Goal: Task Accomplishment & Management: Use online tool/utility

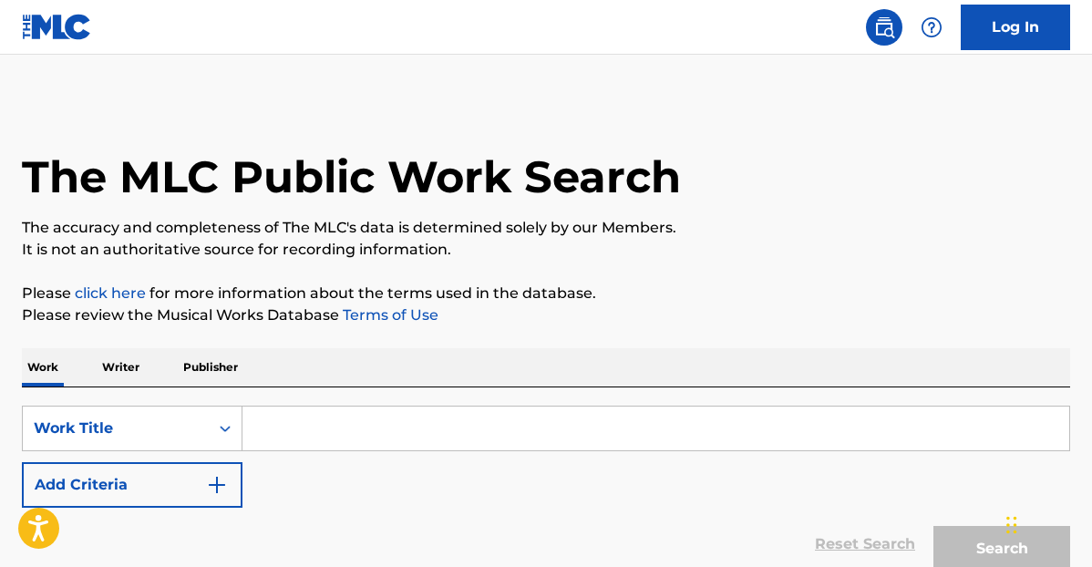
click at [386, 422] on input "Search Form" at bounding box center [655, 429] width 827 height 44
paste input "The Joke Is On You”"
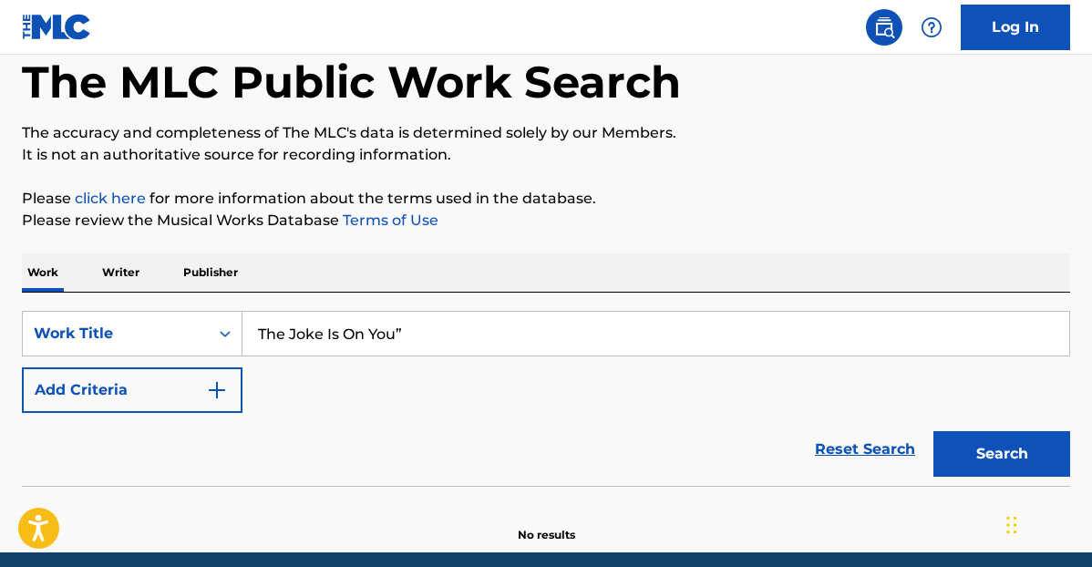
scroll to position [136, 0]
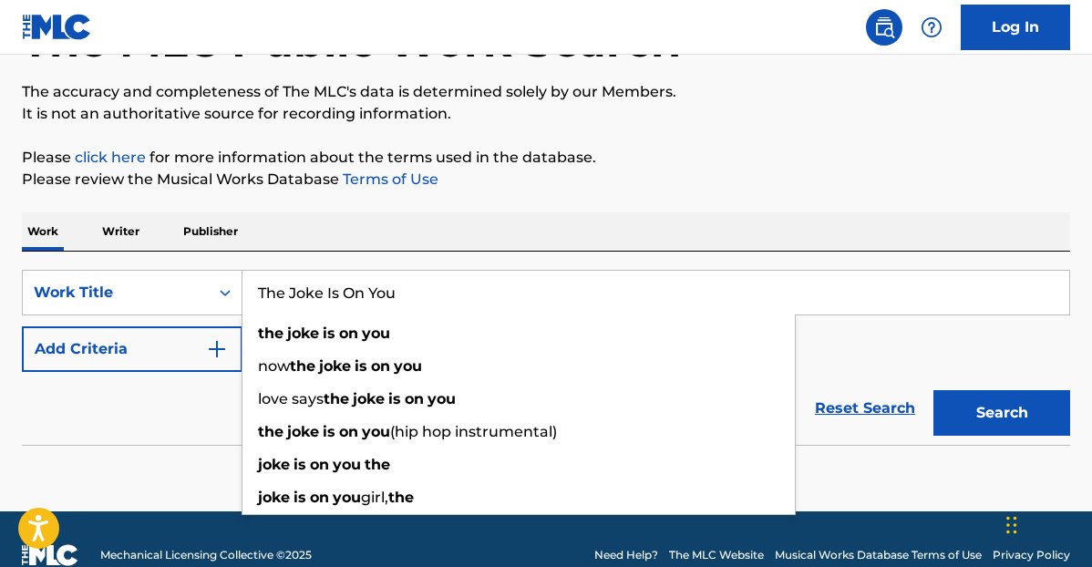
type input "The Joke Is On You"
click at [964, 397] on button "Search" at bounding box center [1001, 413] width 137 height 46
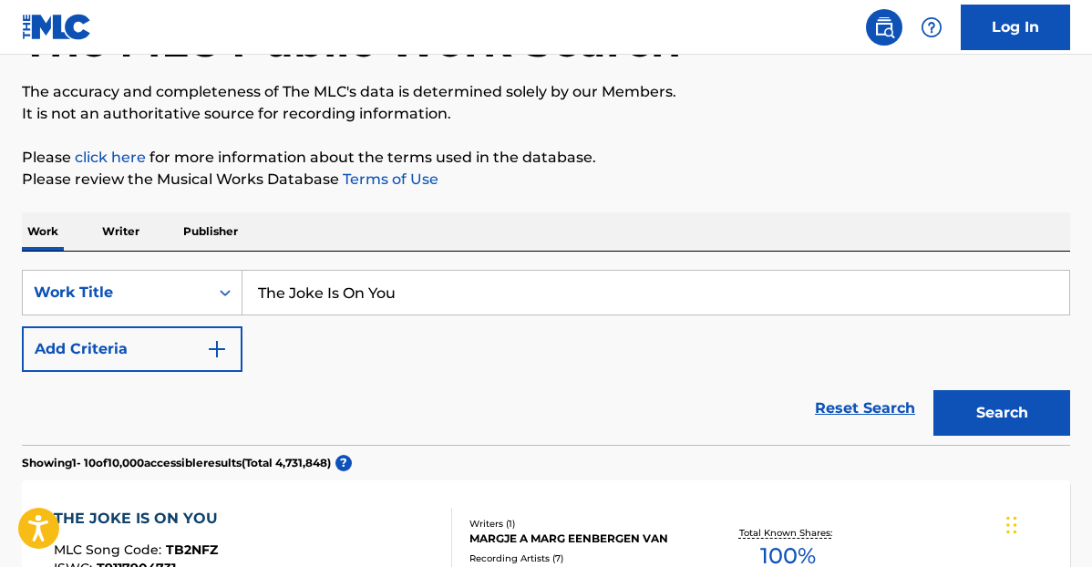
click at [201, 355] on button "Add Criteria" at bounding box center [132, 349] width 221 height 46
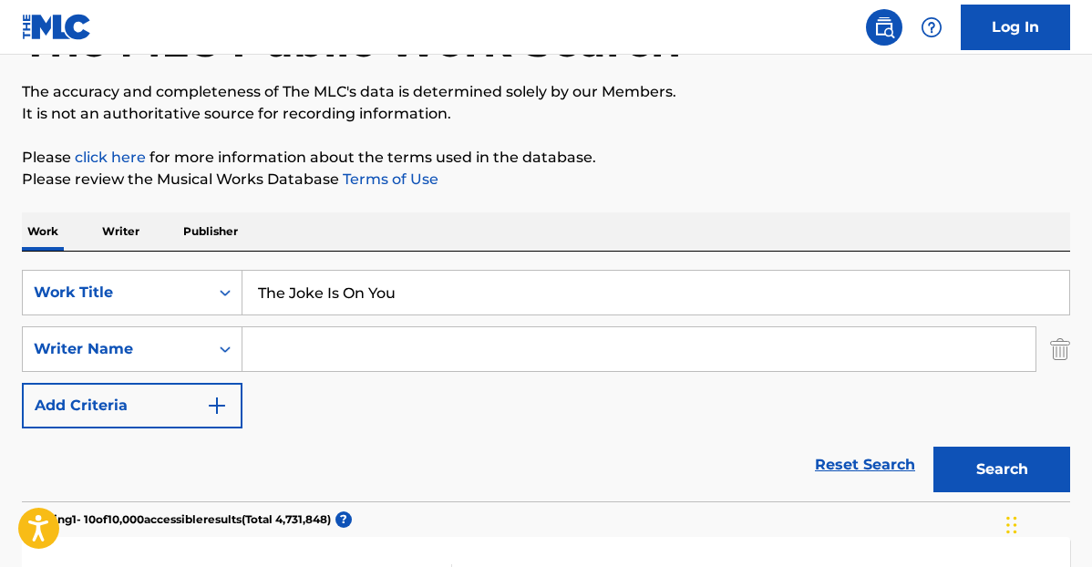
click at [304, 340] on input "Search Form" at bounding box center [638, 349] width 793 height 44
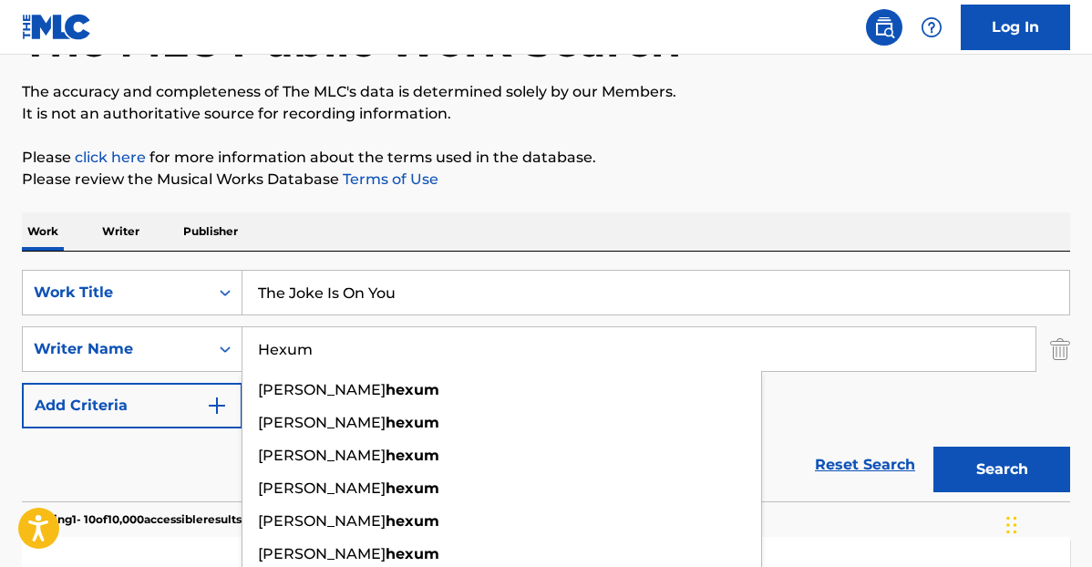
type input "Hexum"
click at [1005, 476] on button "Search" at bounding box center [1001, 470] width 137 height 46
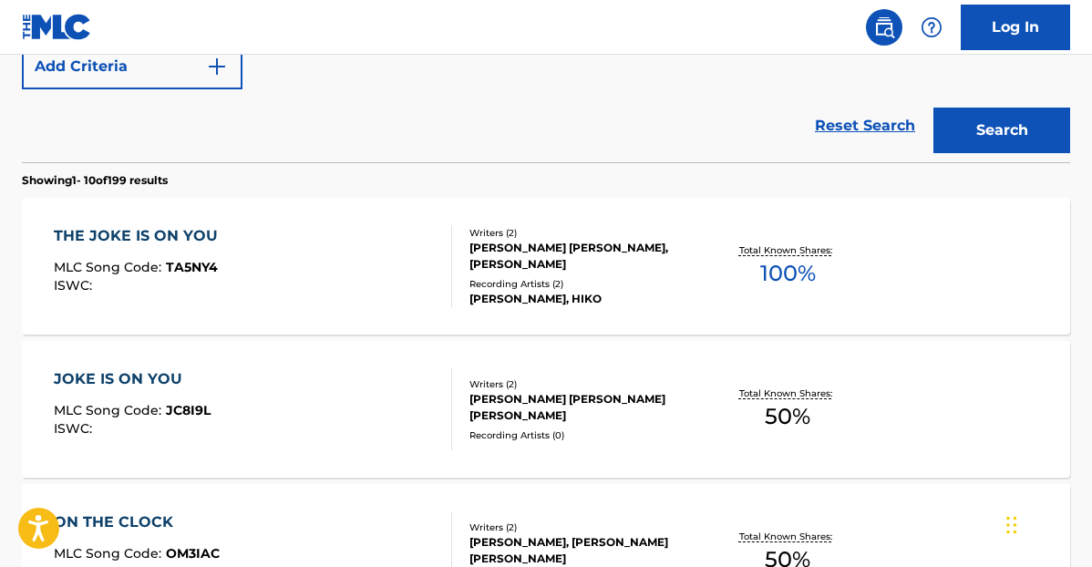
scroll to position [477, 0]
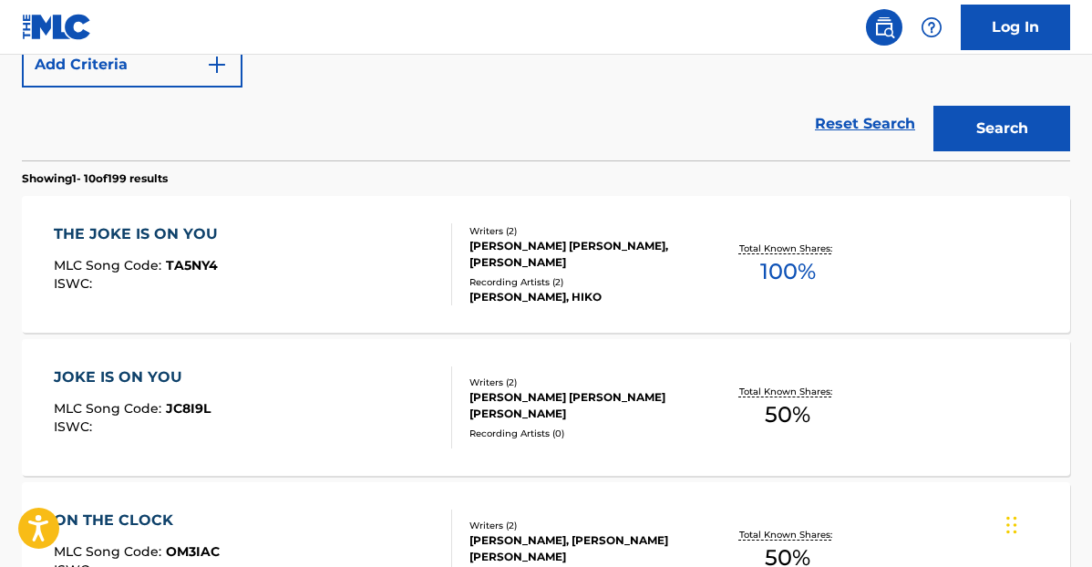
click at [556, 238] on div "[PERSON_NAME] [PERSON_NAME], [PERSON_NAME]" at bounding box center [585, 254] width 232 height 33
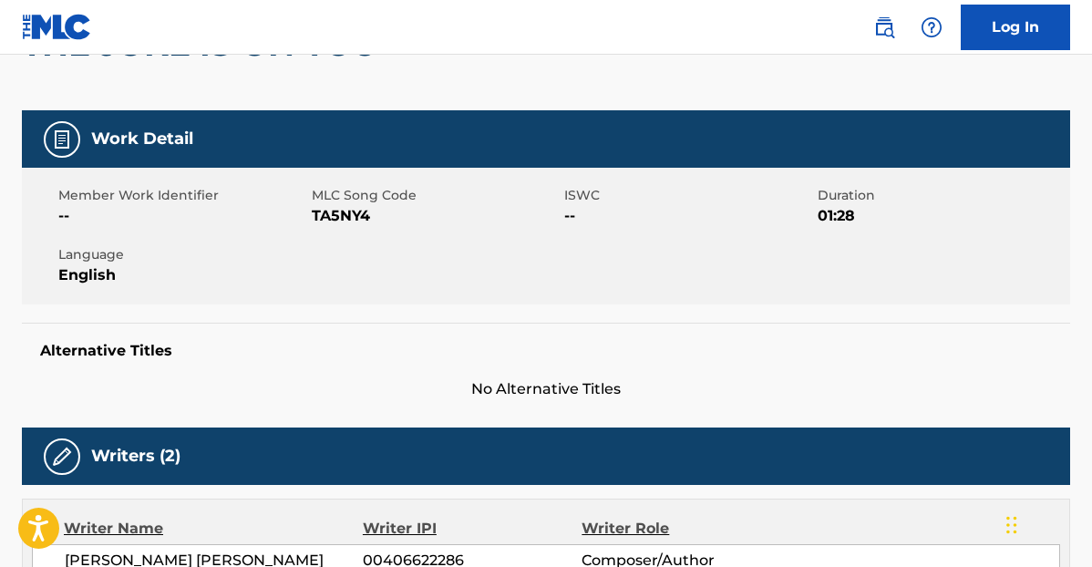
scroll to position [151, 0]
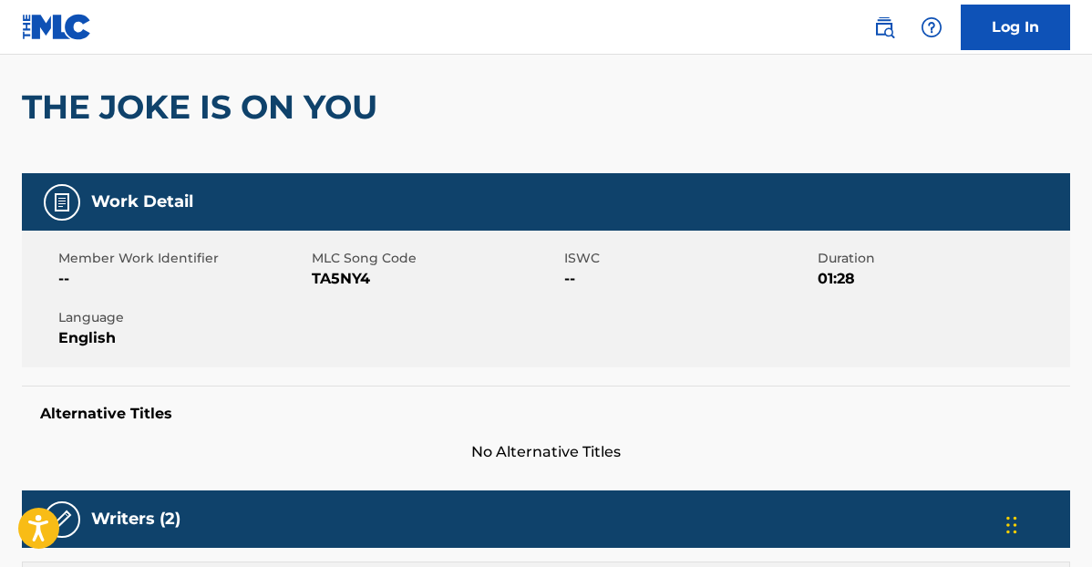
click at [345, 283] on span "TA5NY4" at bounding box center [436, 279] width 249 height 22
copy span "TA5NY4"
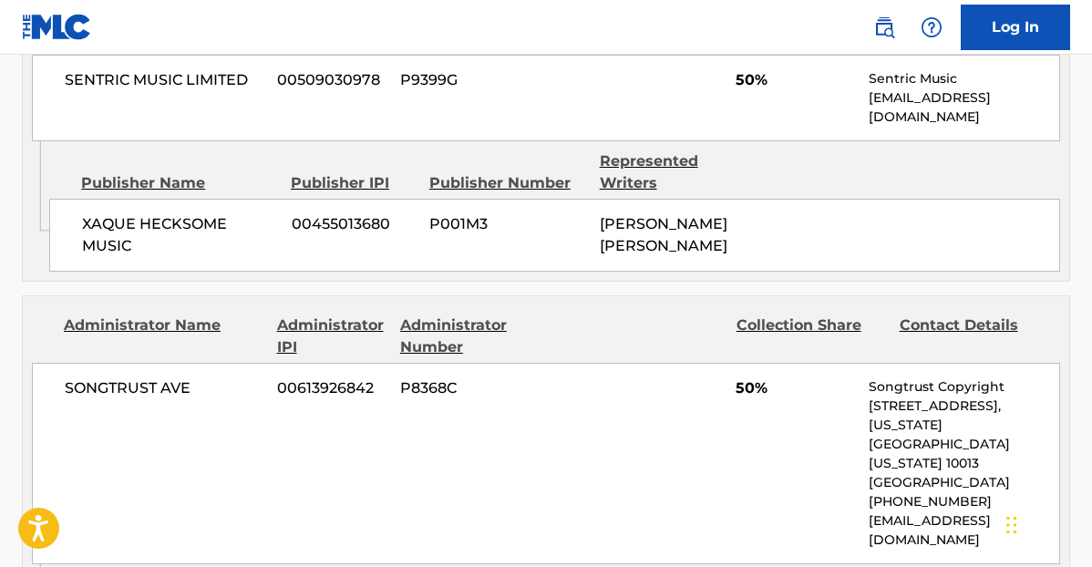
scroll to position [949, 0]
click at [329, 212] on span "00455013680" at bounding box center [354, 223] width 125 height 22
copy span "00455013680"
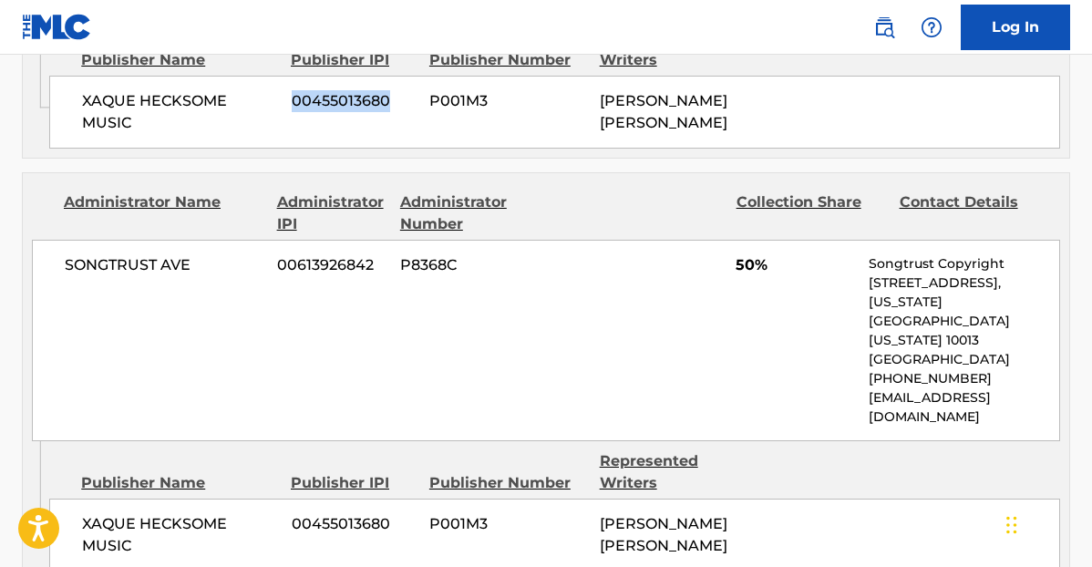
scroll to position [1087, 0]
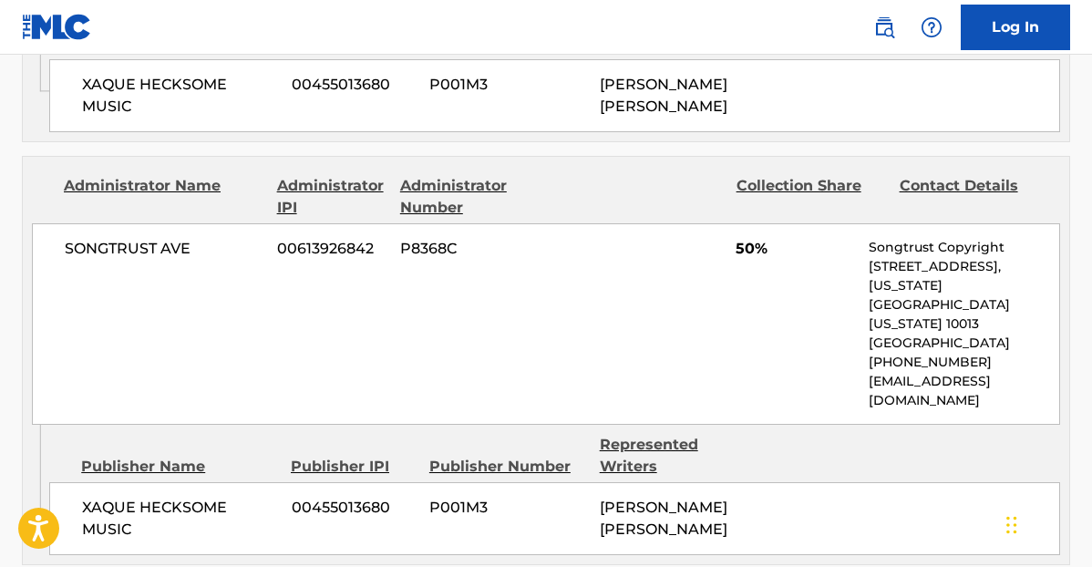
click at [332, 497] on span "00455013680" at bounding box center [354, 508] width 125 height 22
copy span "00455013680"
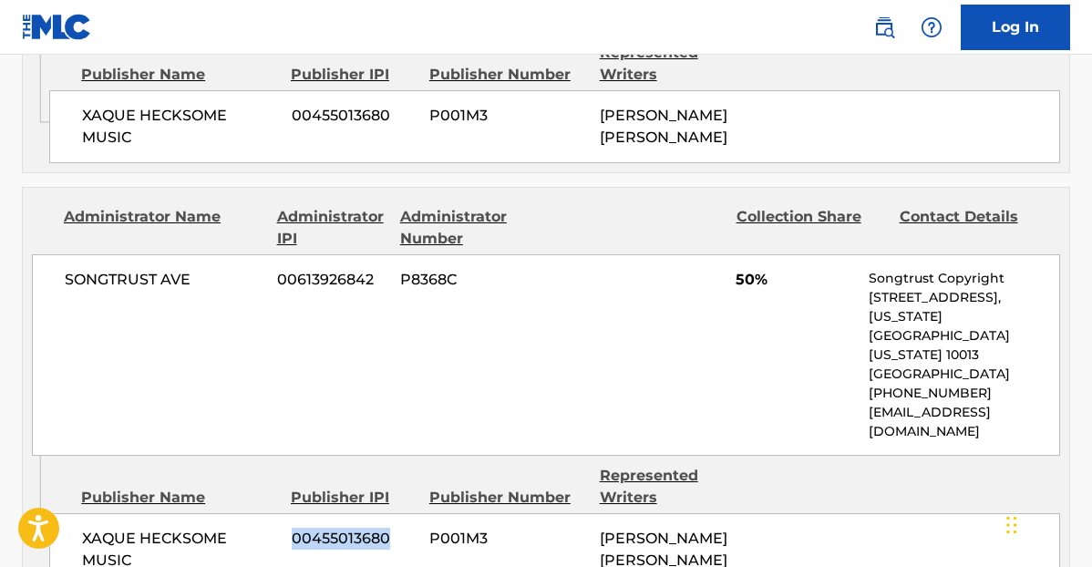
scroll to position [1058, 0]
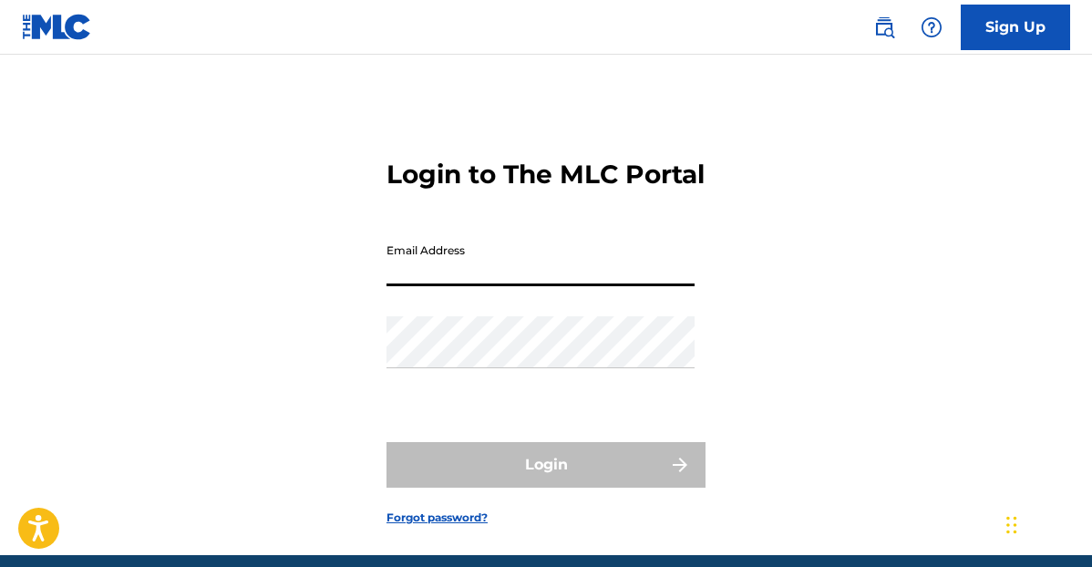
type input "chris.dampier@tunecore.com"
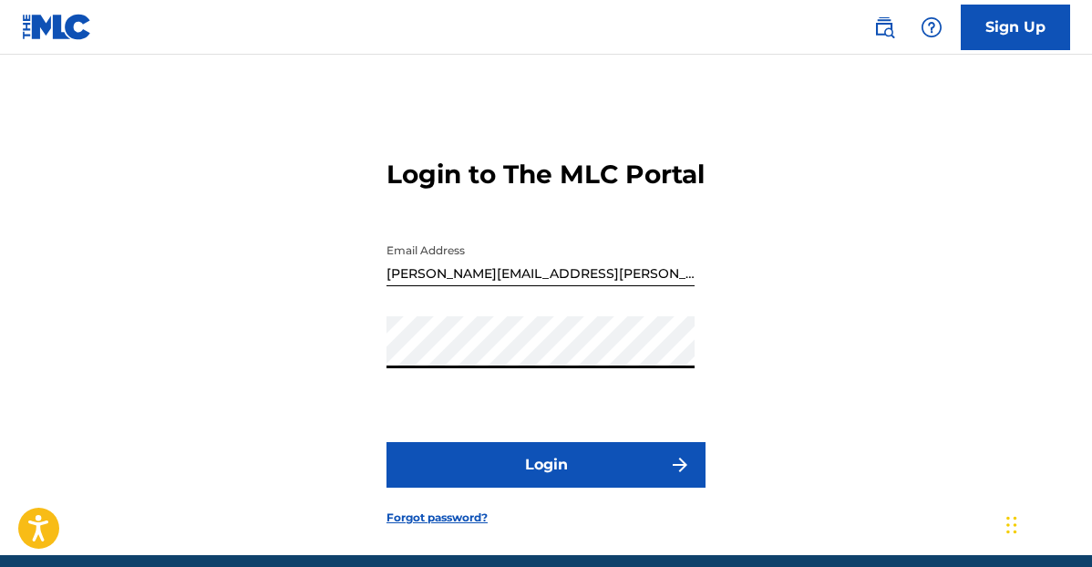
click at [512, 488] on button "Login" at bounding box center [545, 465] width 319 height 46
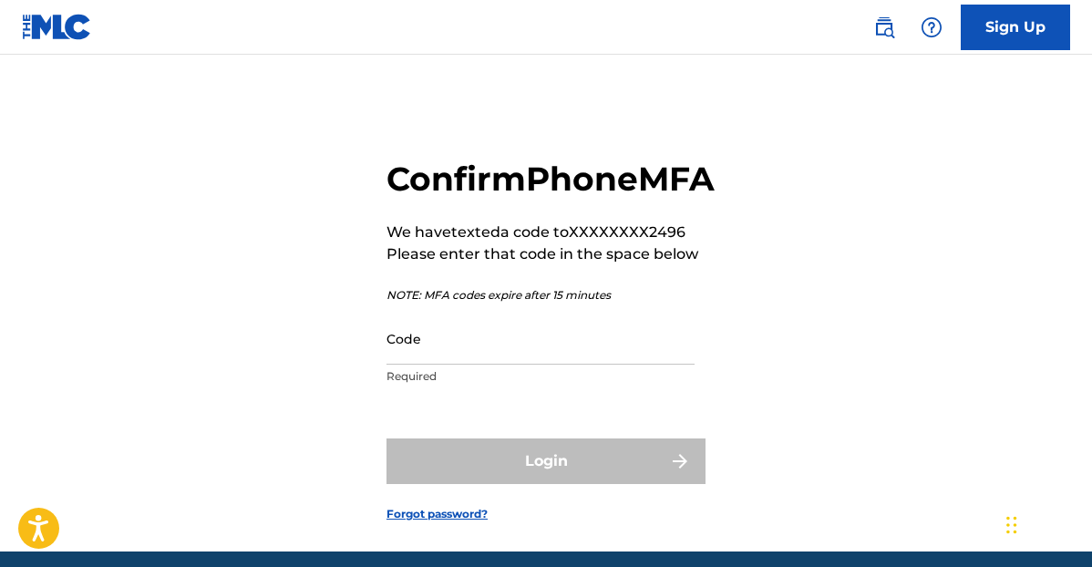
click at [473, 365] on input "Code" at bounding box center [540, 339] width 308 height 52
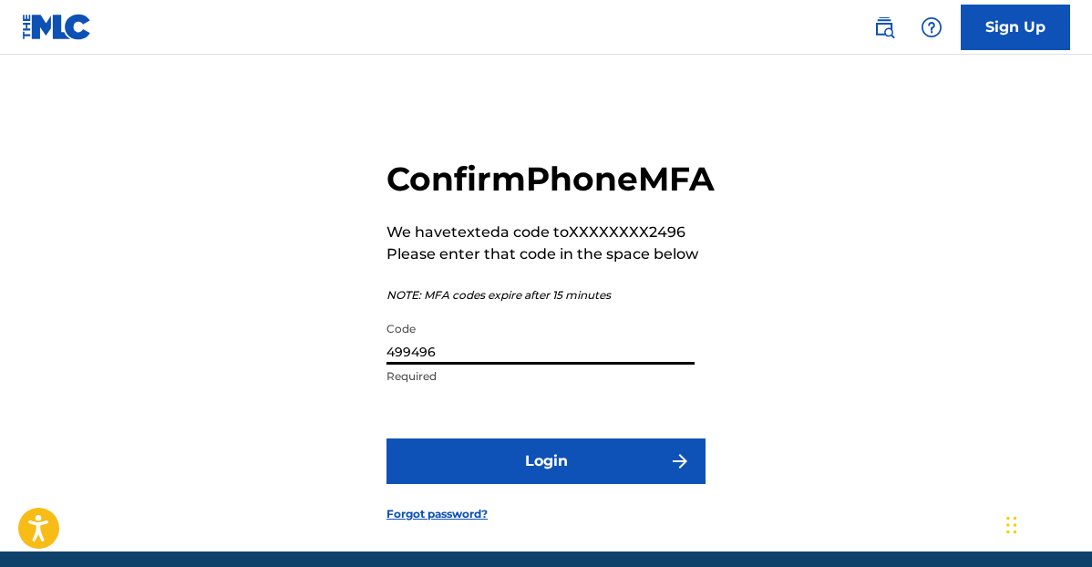
type input "499496"
click at [538, 484] on button "Login" at bounding box center [545, 461] width 319 height 46
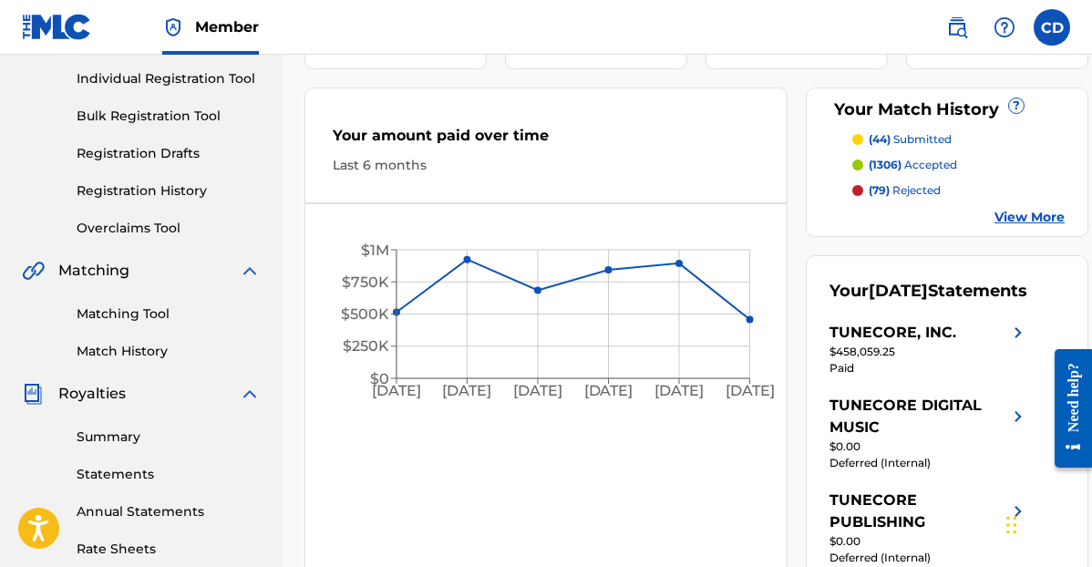
scroll to position [226, 0]
click at [141, 302] on div "Matching Tool Match History" at bounding box center [141, 322] width 239 height 79
click at [139, 314] on link "Matching Tool" at bounding box center [169, 314] width 184 height 19
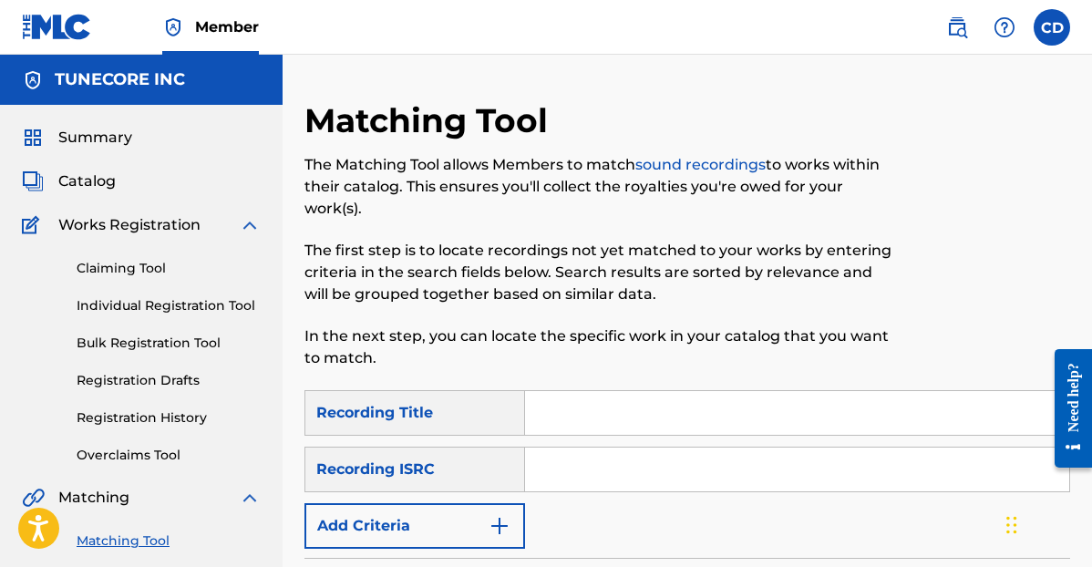
click at [513, 397] on div "Recording Title" at bounding box center [414, 413] width 221 height 46
click at [569, 399] on input "Search Form" at bounding box center [797, 413] width 544 height 44
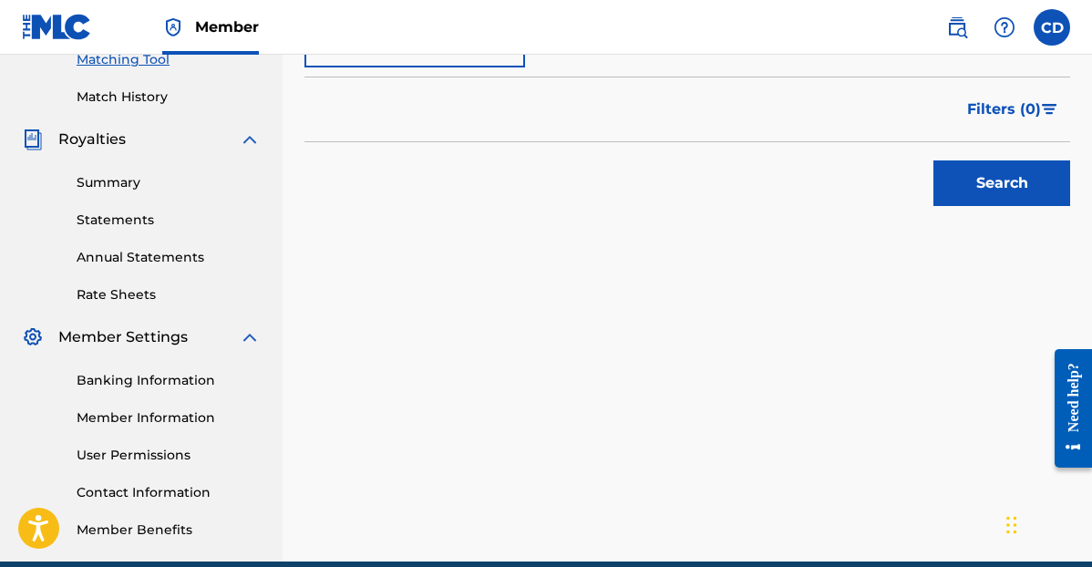
scroll to position [491, 0]
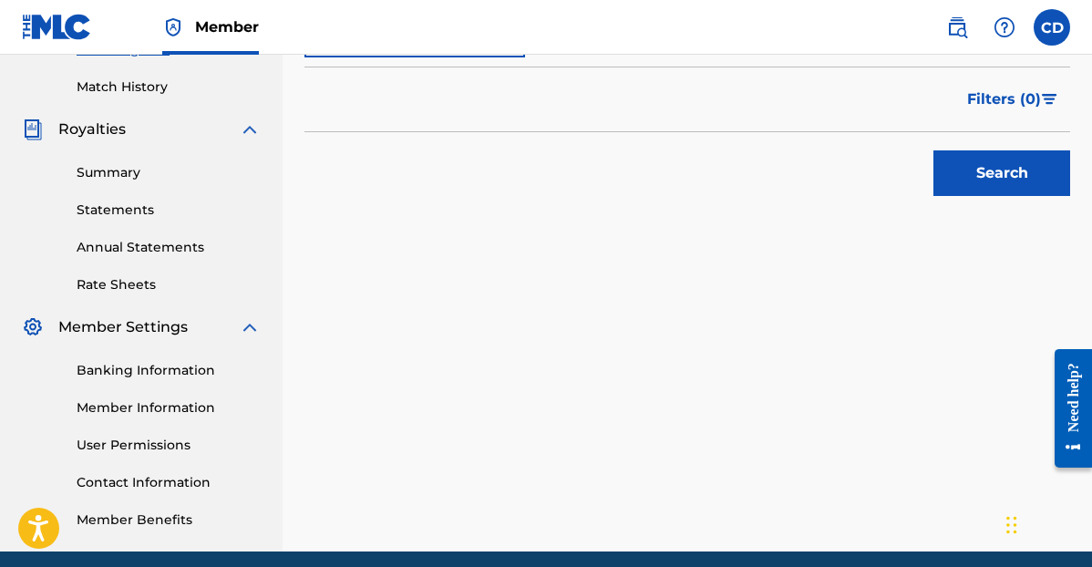
click at [981, 180] on button "Search" at bounding box center [1001, 173] width 137 height 46
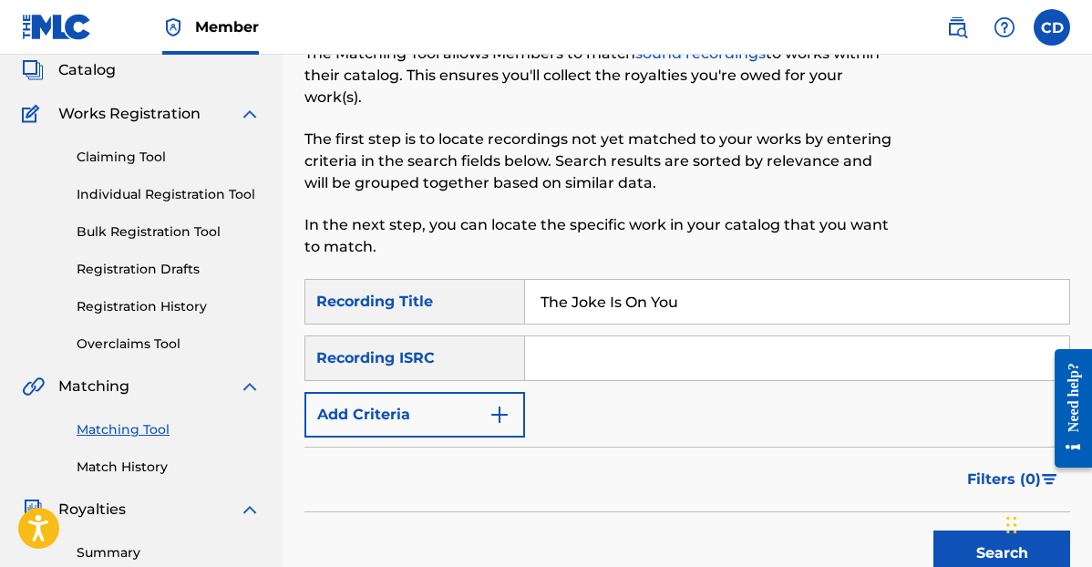
scroll to position [181, 0]
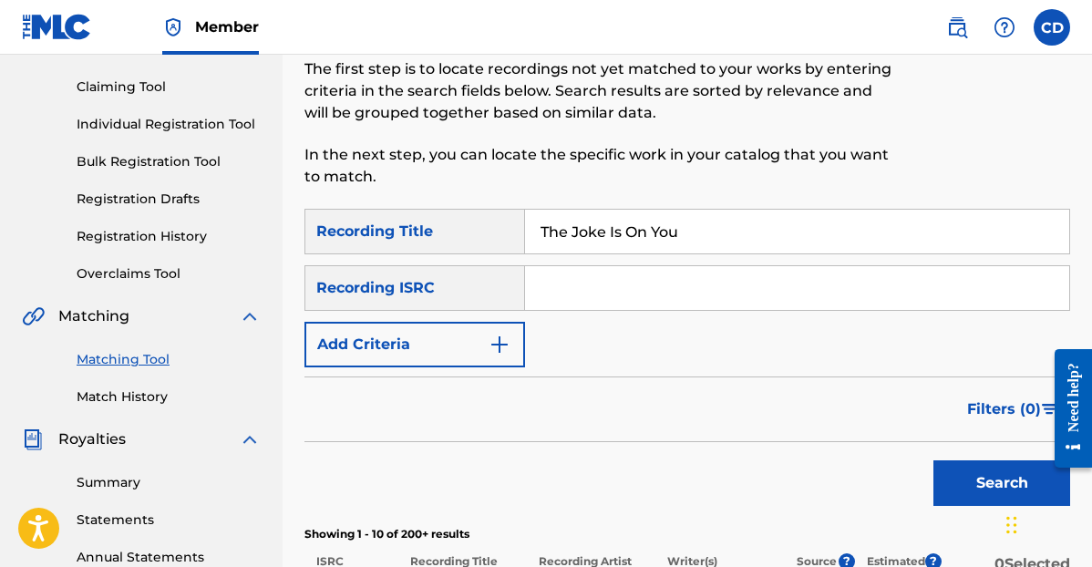
click at [585, 240] on input "The Joke Is On You" at bounding box center [797, 232] width 544 height 44
type input "Donda"
click at [966, 488] on button "Search" at bounding box center [1001, 483] width 137 height 46
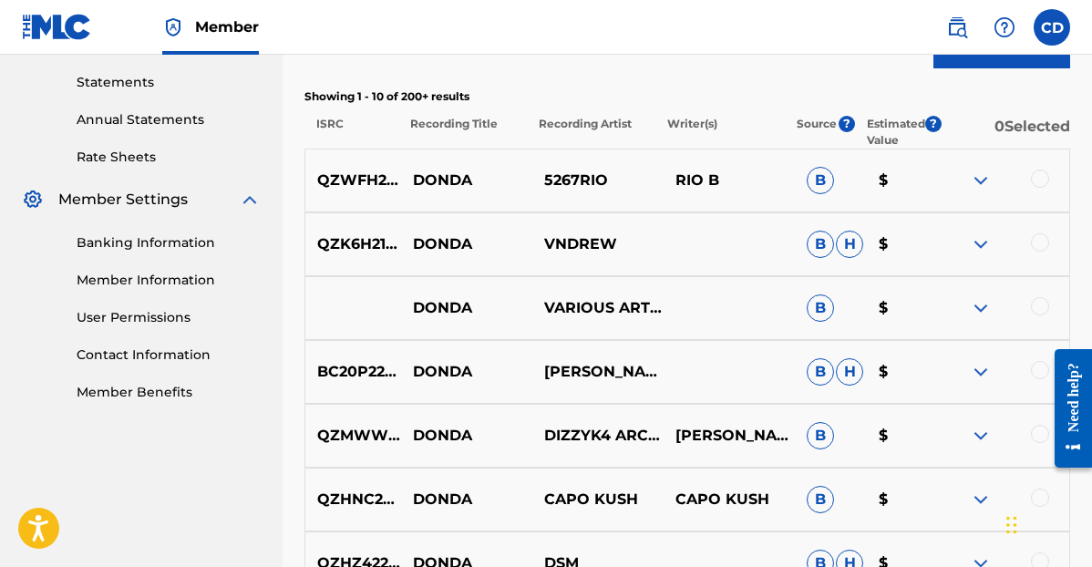
scroll to position [620, 0]
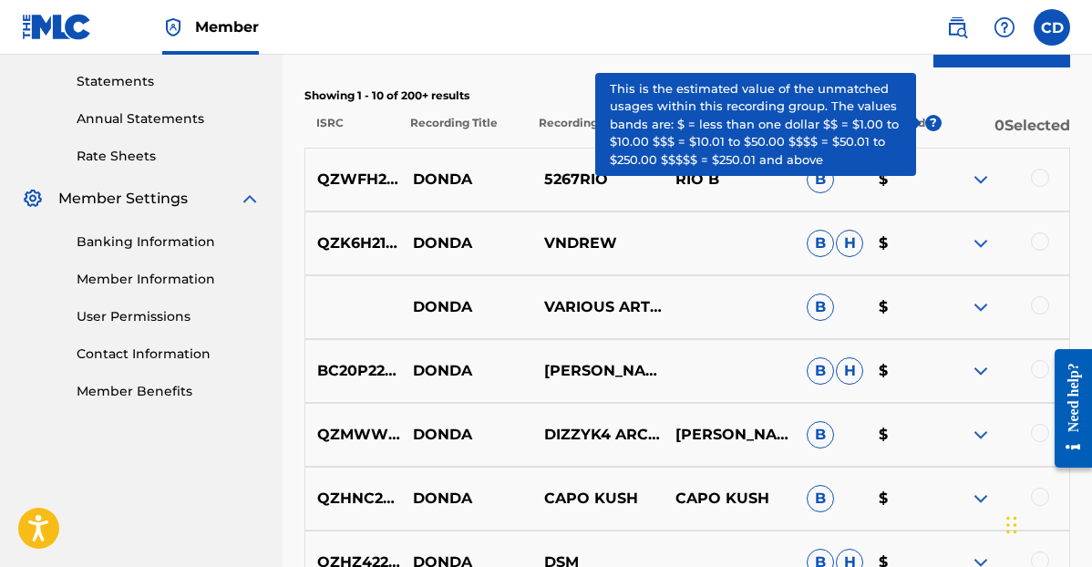
click at [938, 126] on span "?" at bounding box center [933, 123] width 16 height 16
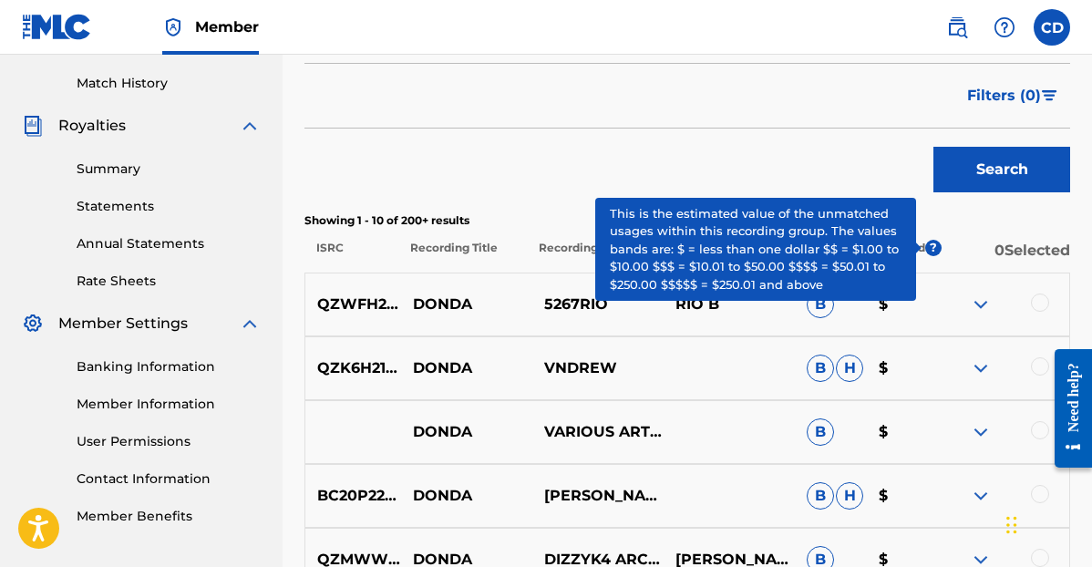
scroll to position [491, 0]
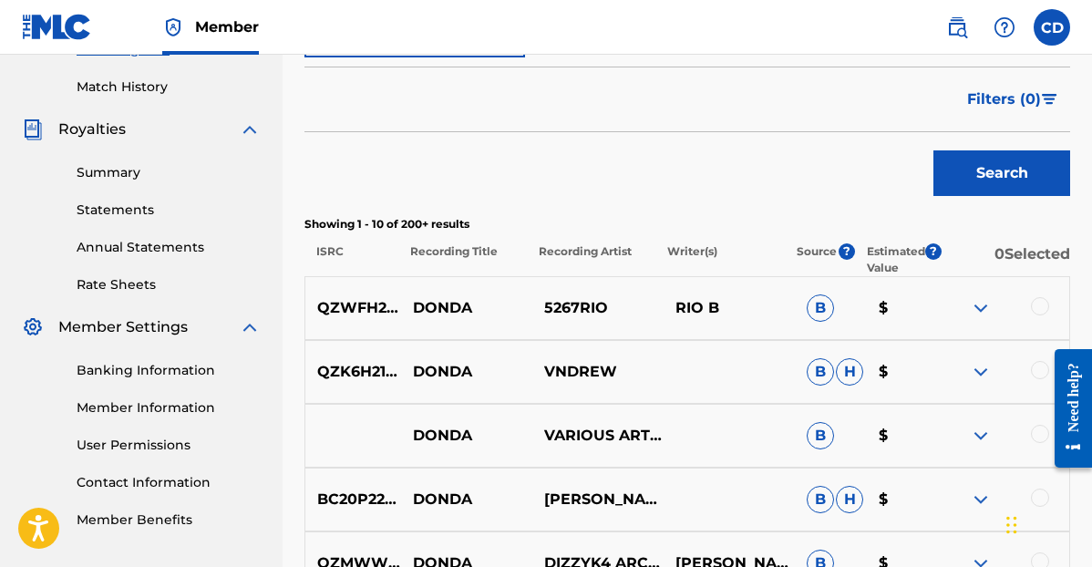
click at [1015, 103] on span "Filters ( 0 )" at bounding box center [1004, 99] width 74 height 22
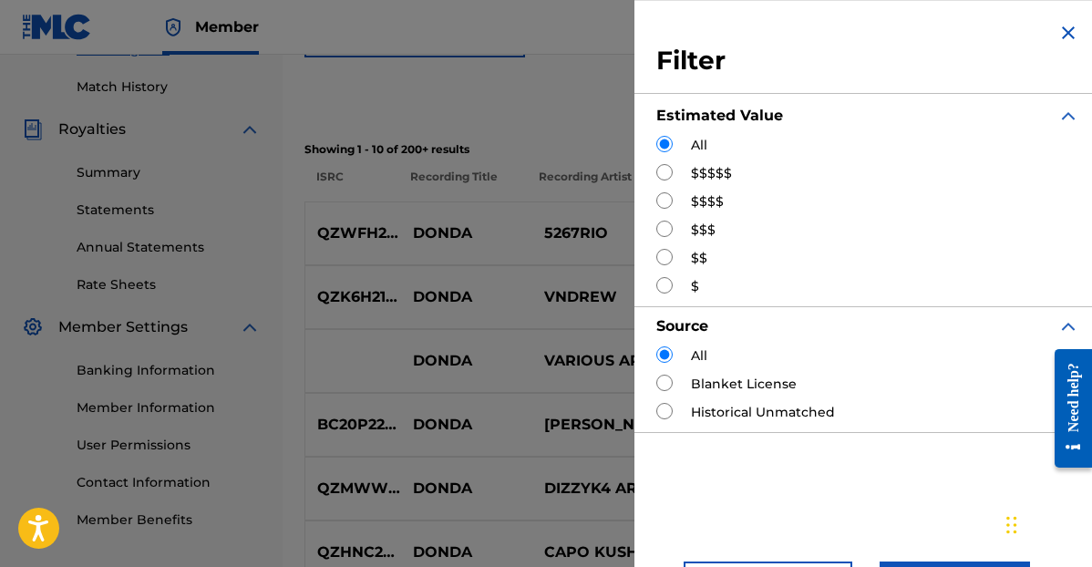
click at [665, 168] on input "Search Form" at bounding box center [664, 172] width 16 height 16
radio input "true"
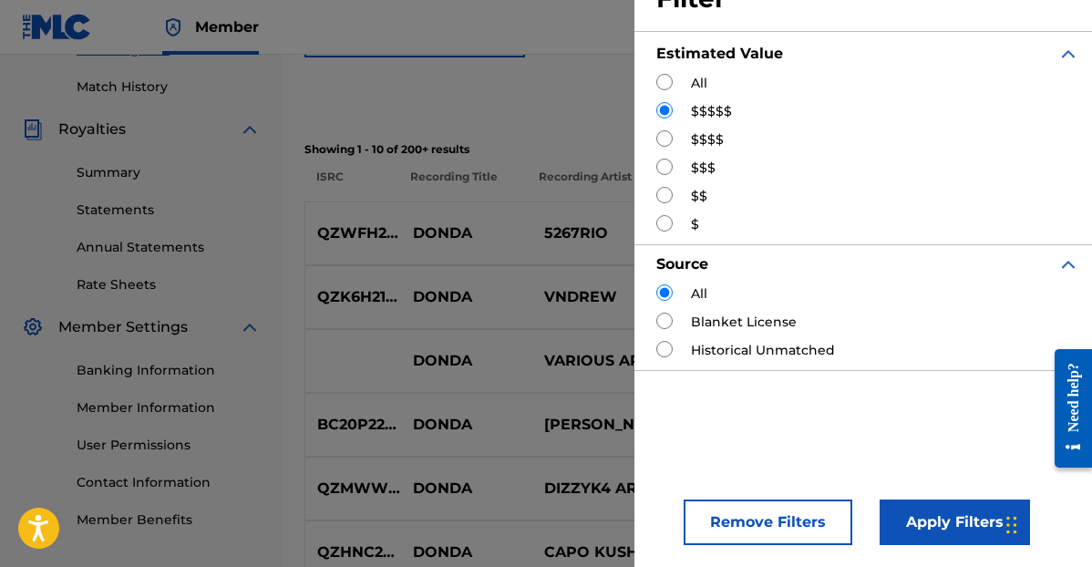
scroll to position [62, 0]
click at [940, 519] on button "Apply Filters" at bounding box center [955, 522] width 150 height 46
